Goal: Information Seeking & Learning: Learn about a topic

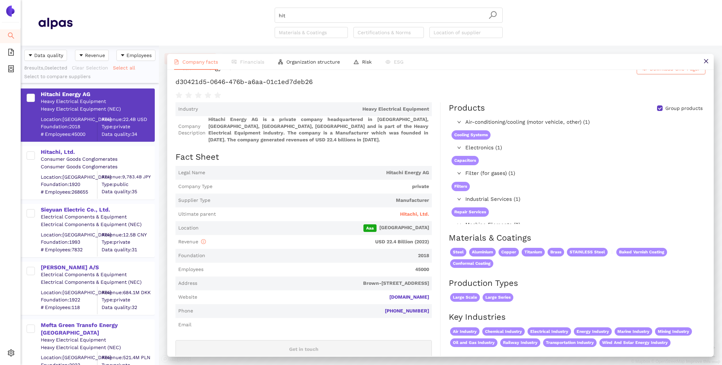
scroll to position [13, 0]
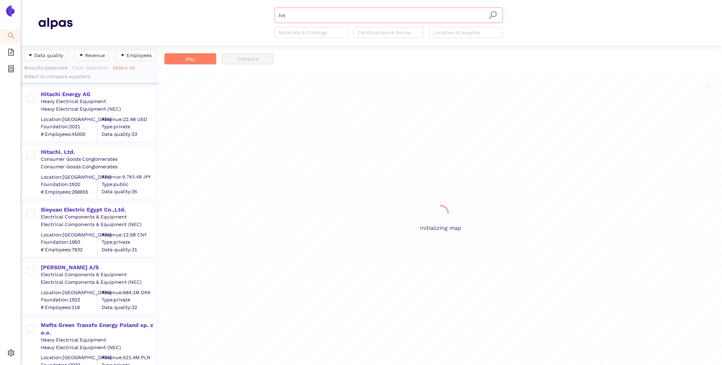
scroll to position [319, 138]
click at [99, 206] on div "Sieyuan Electric Egypt Co.,Ltd." at bounding box center [97, 210] width 113 height 8
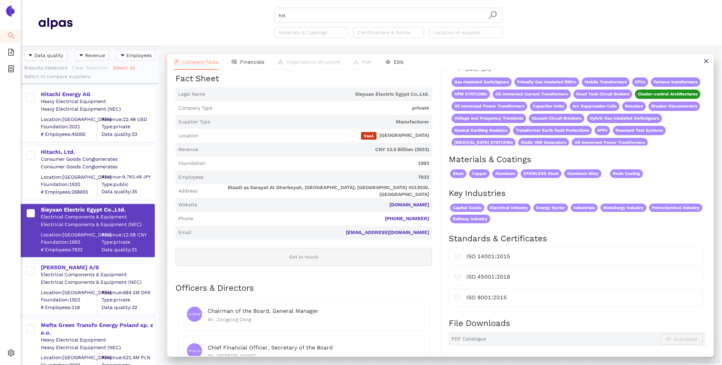
scroll to position [94, 0]
click at [244, 63] on span "Financials" at bounding box center [252, 62] width 24 height 6
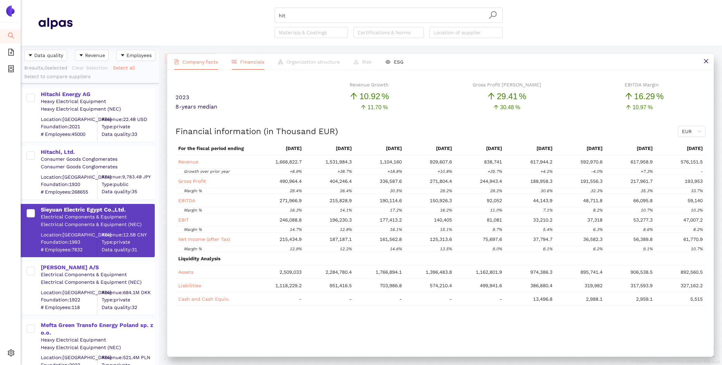
click at [202, 60] on span "Company facts" at bounding box center [201, 62] width 36 height 6
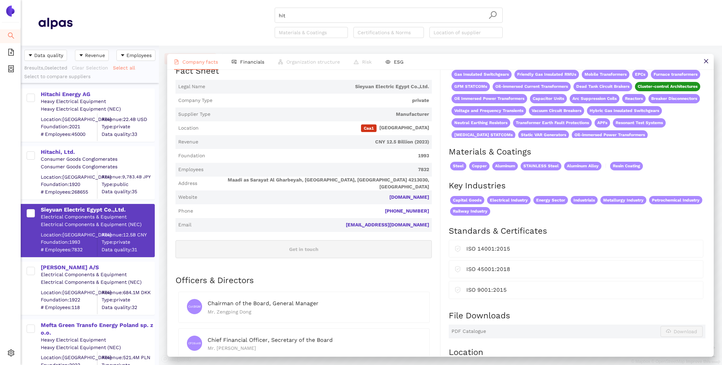
scroll to position [0, 0]
